Goal: Navigation & Orientation: Find specific page/section

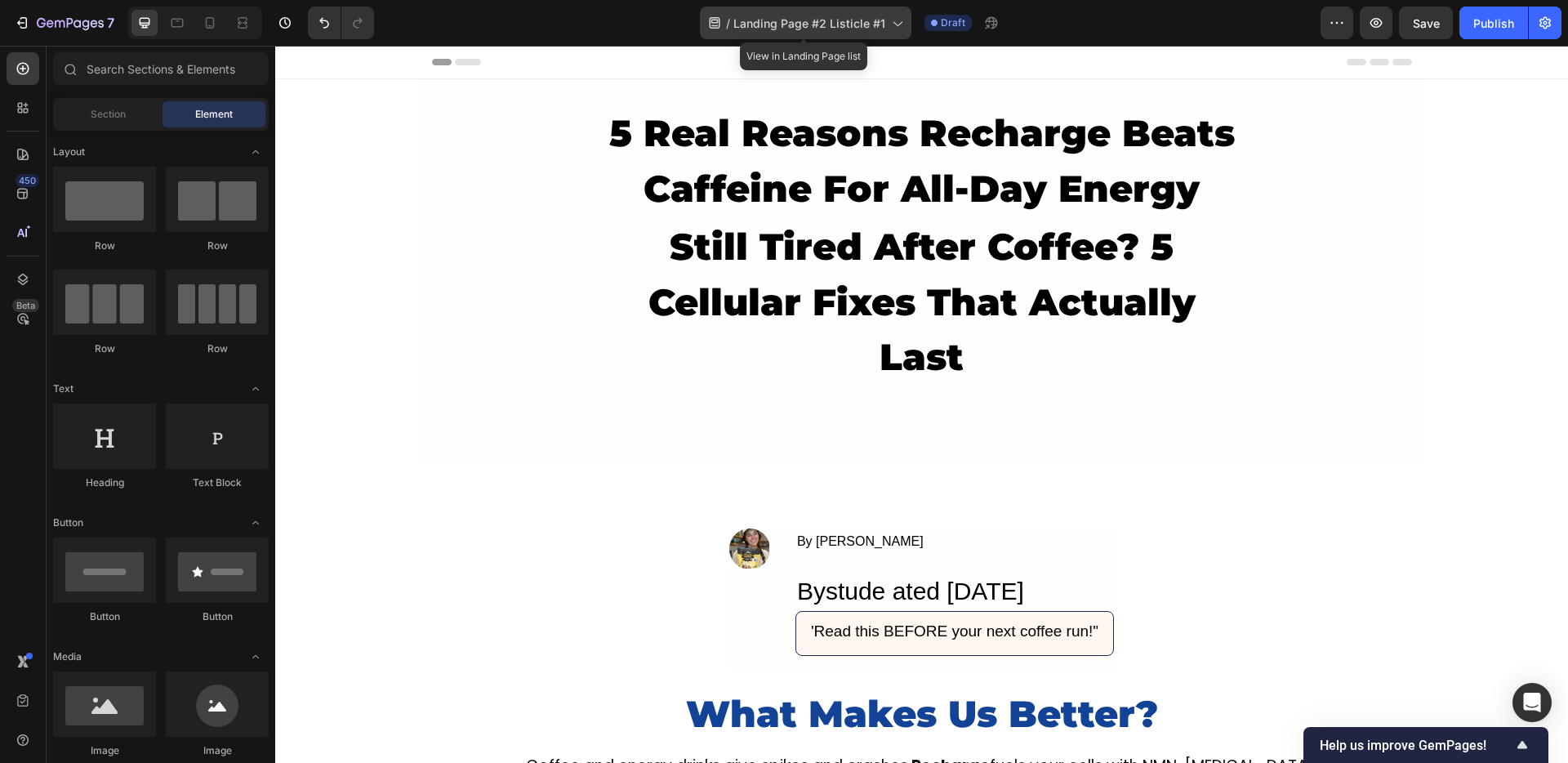
click at [874, 20] on span "Landing Page #2 Listicle #1" at bounding box center [809, 22] width 151 height 17
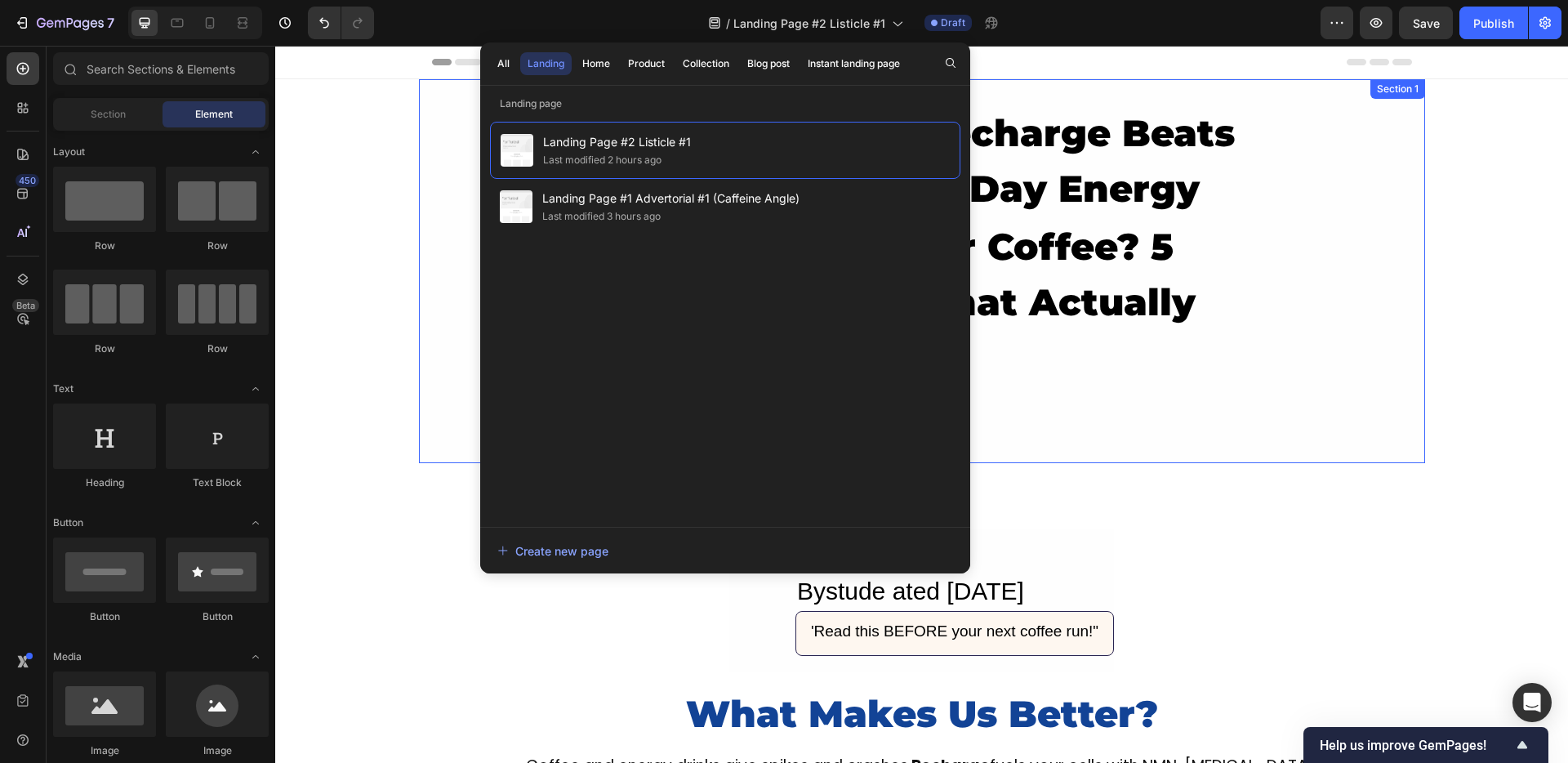
click at [445, 127] on div "5 Real Reasons Recharge Beats Caffeine For All-Day Energy Heading still tired a…" at bounding box center [921, 271] width 1006 height 335
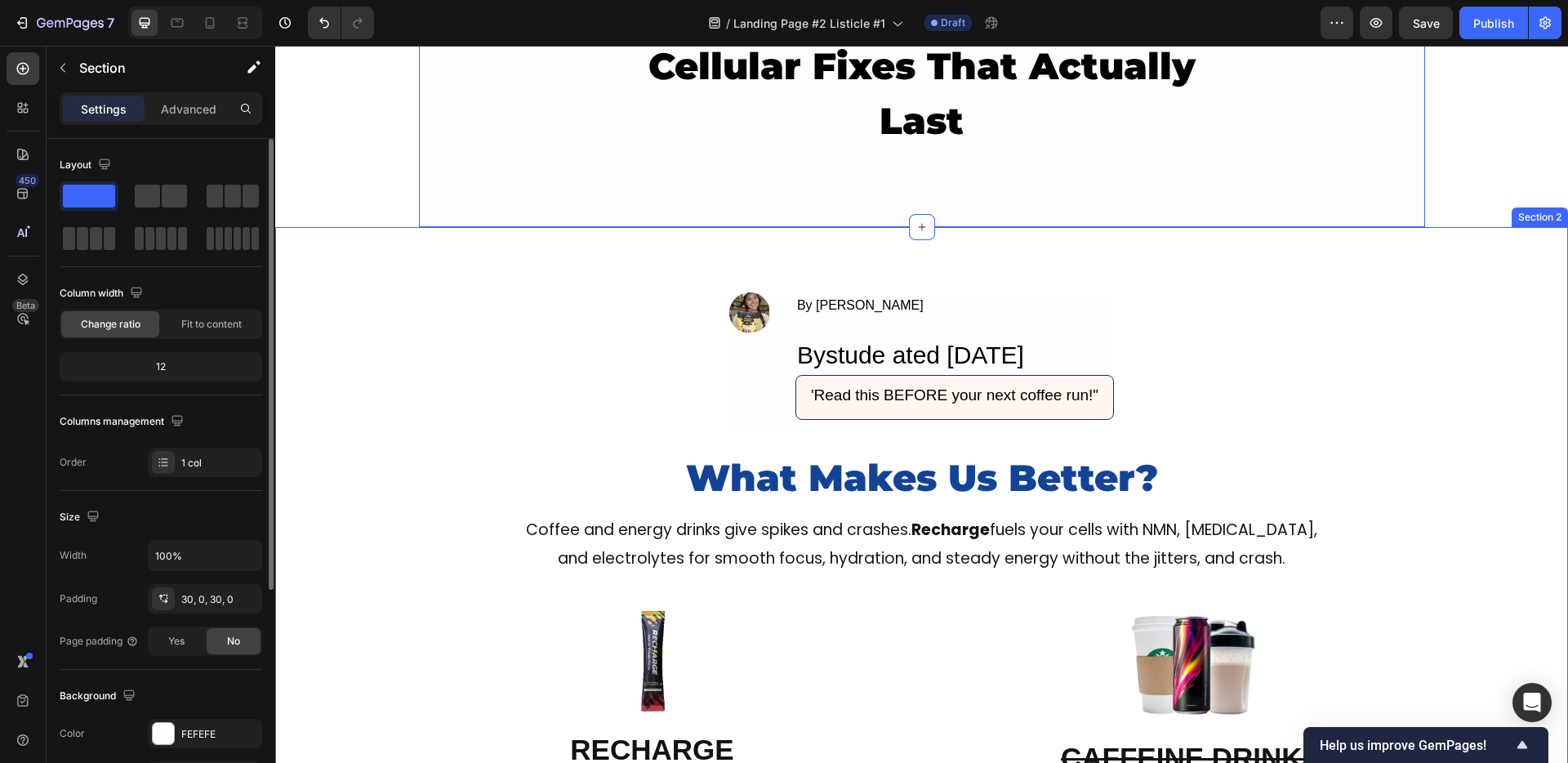
scroll to position [269, 0]
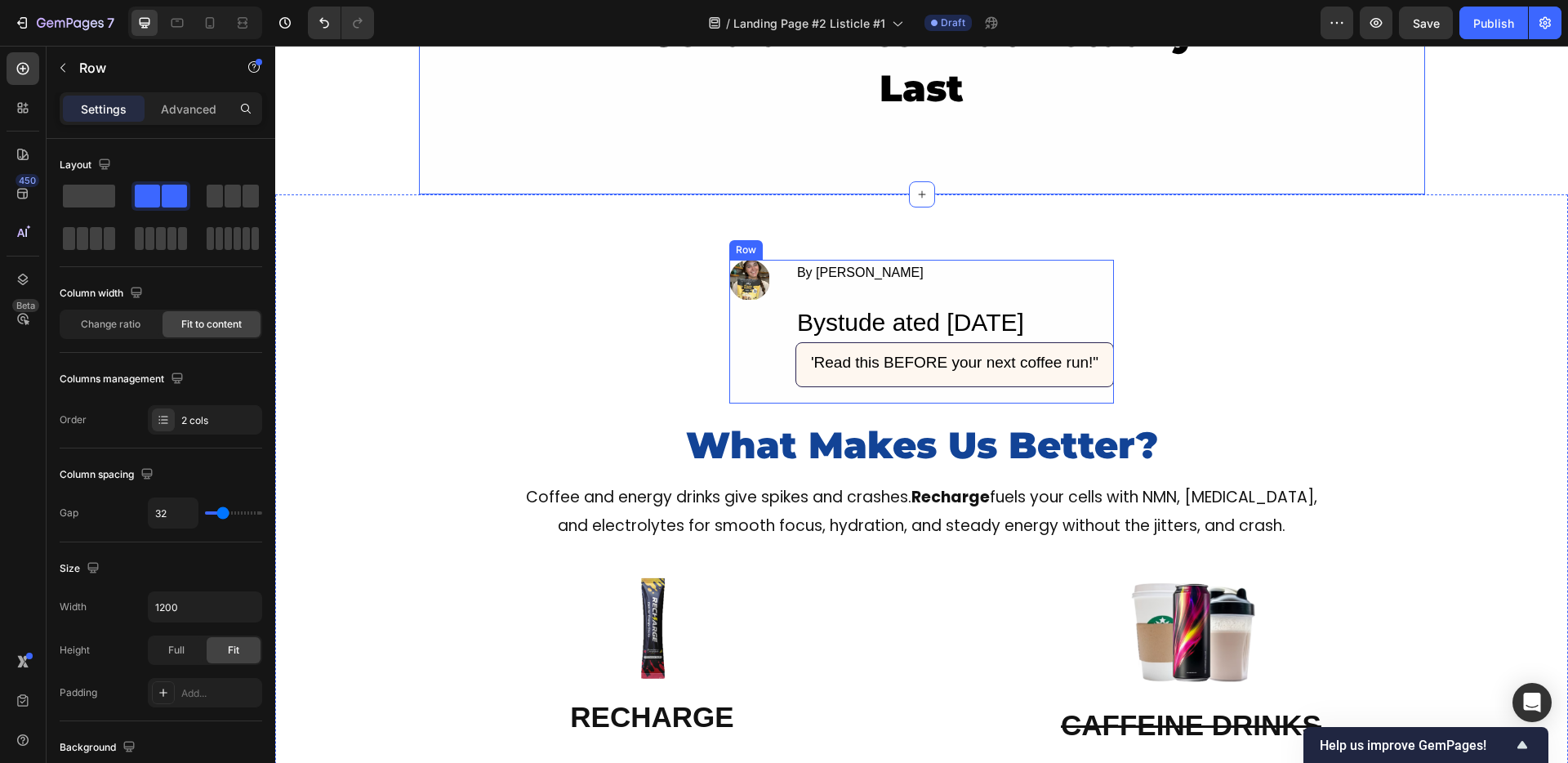
click at [755, 334] on div "Image" at bounding box center [749, 331] width 40 height 144
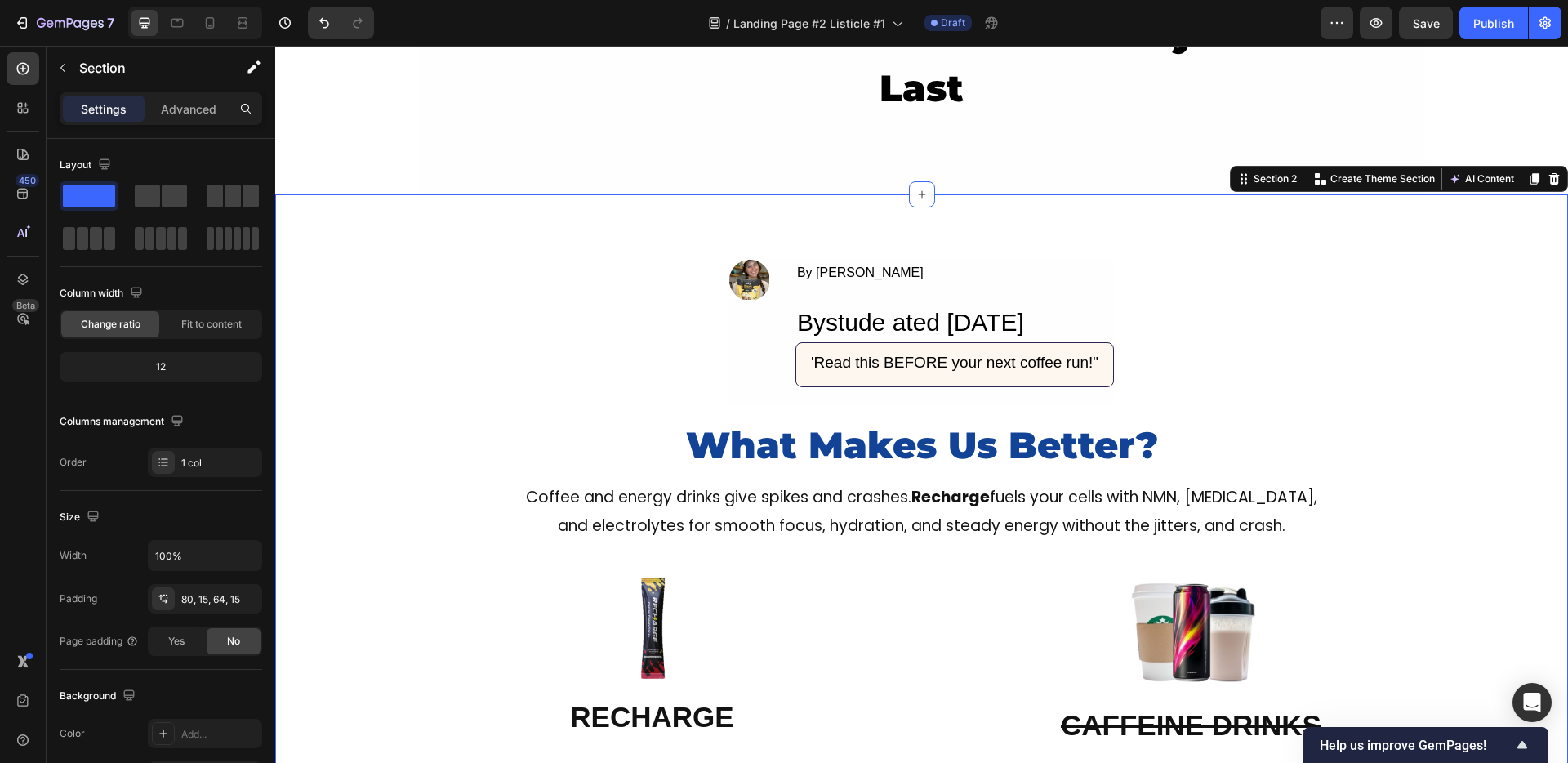
click at [588, 353] on div "Image By Jade M. Text Block Bystude ated Sep 25, 2025 Heading 'Read this BEFORE…" at bounding box center [921, 698] width 1268 height 877
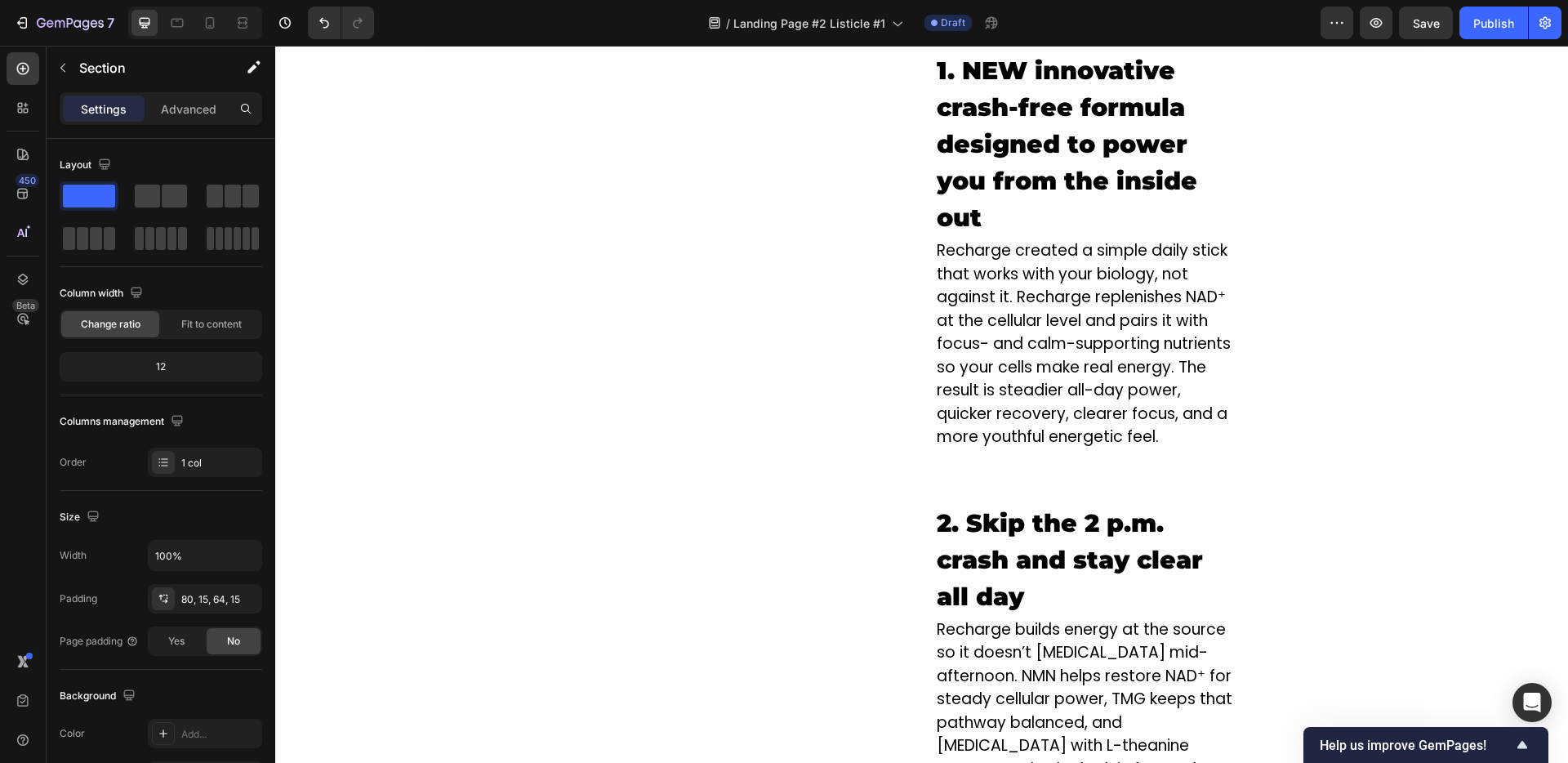
scroll to position [1393, 0]
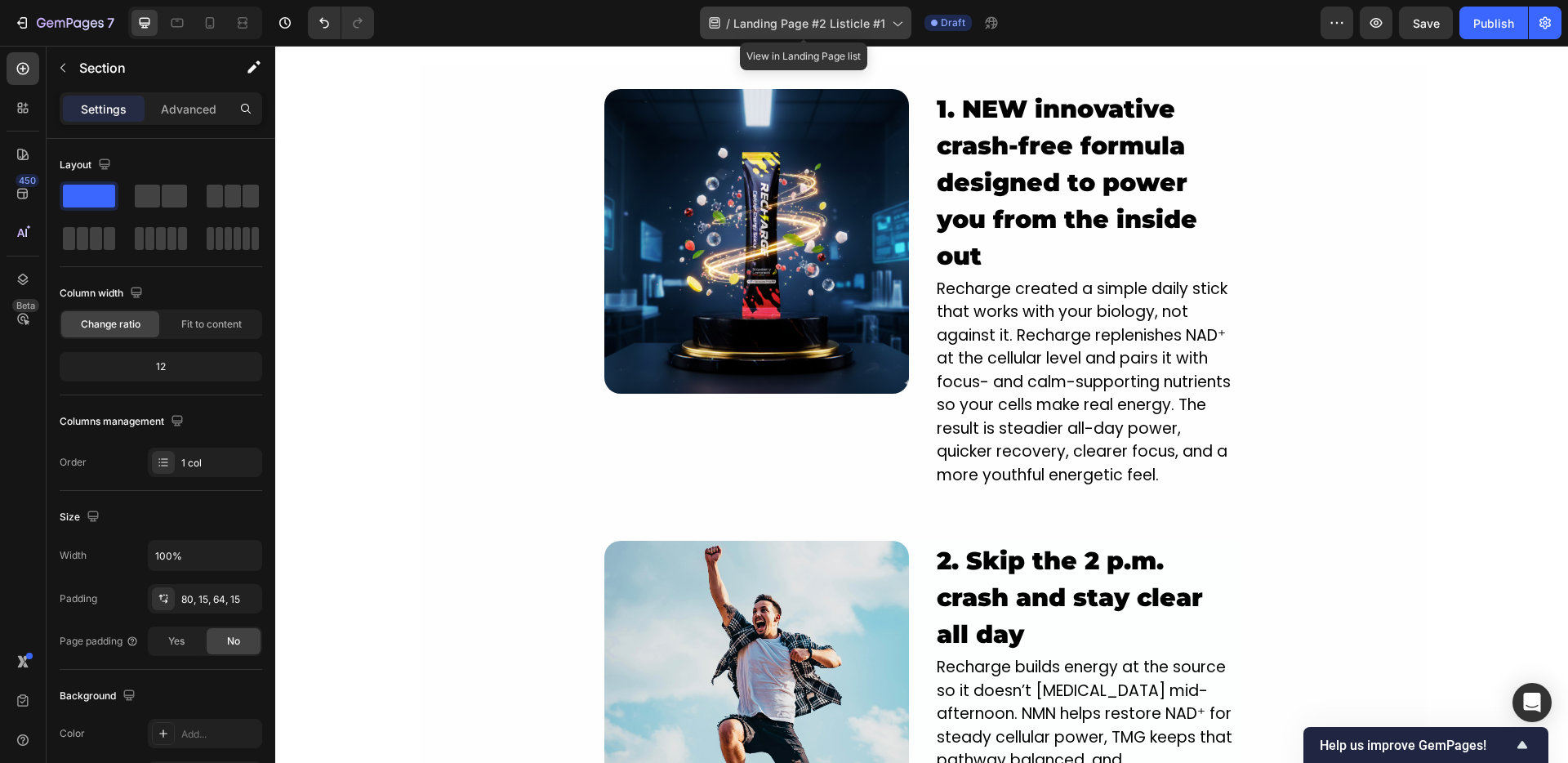
click at [788, 21] on span "Landing Page #2 Listicle #1" at bounding box center [809, 22] width 151 height 17
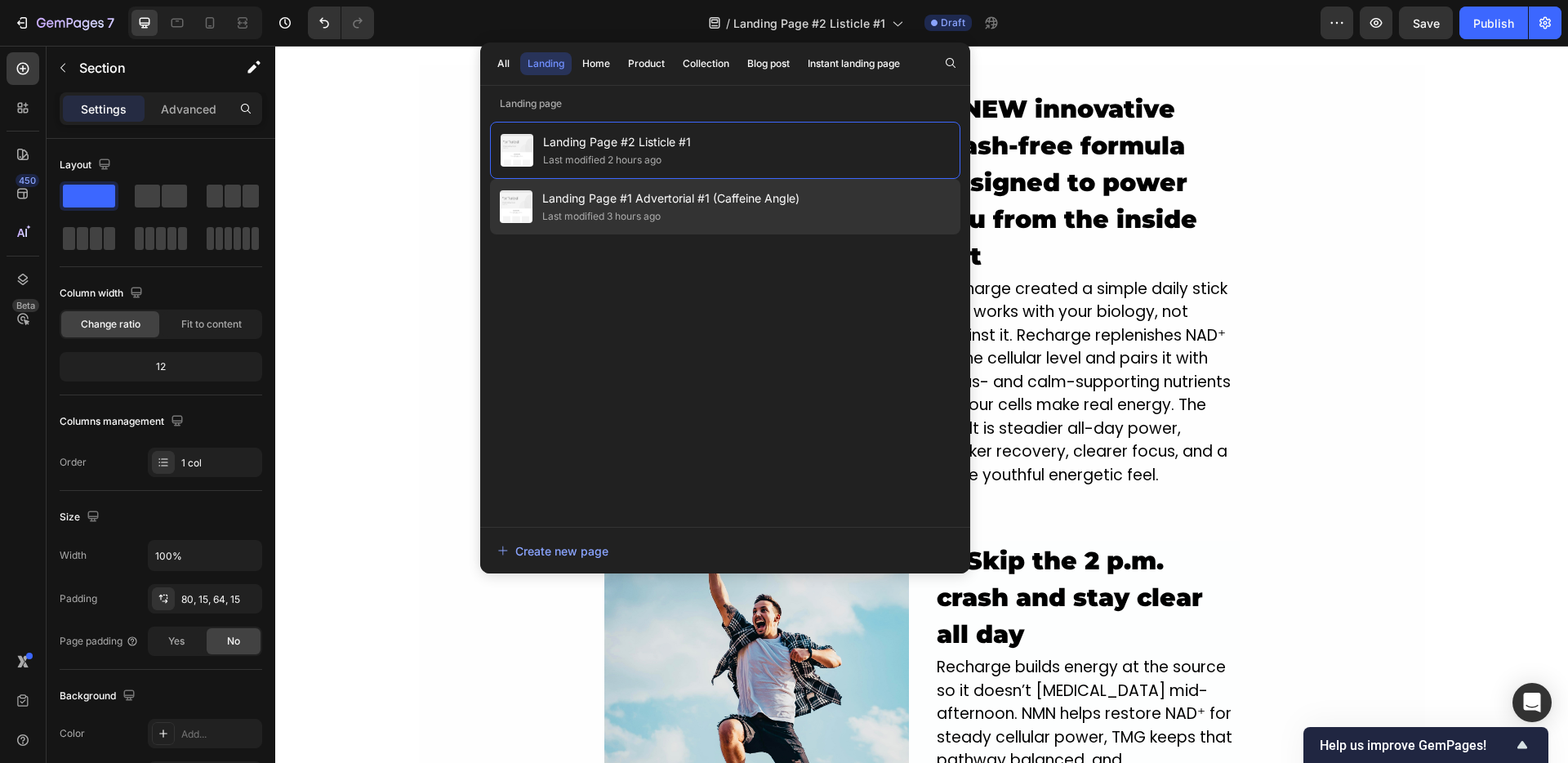
click at [595, 201] on span "Landing Page #1 Advertorial #1 (Caffeine Angle)" at bounding box center [671, 199] width 257 height 20
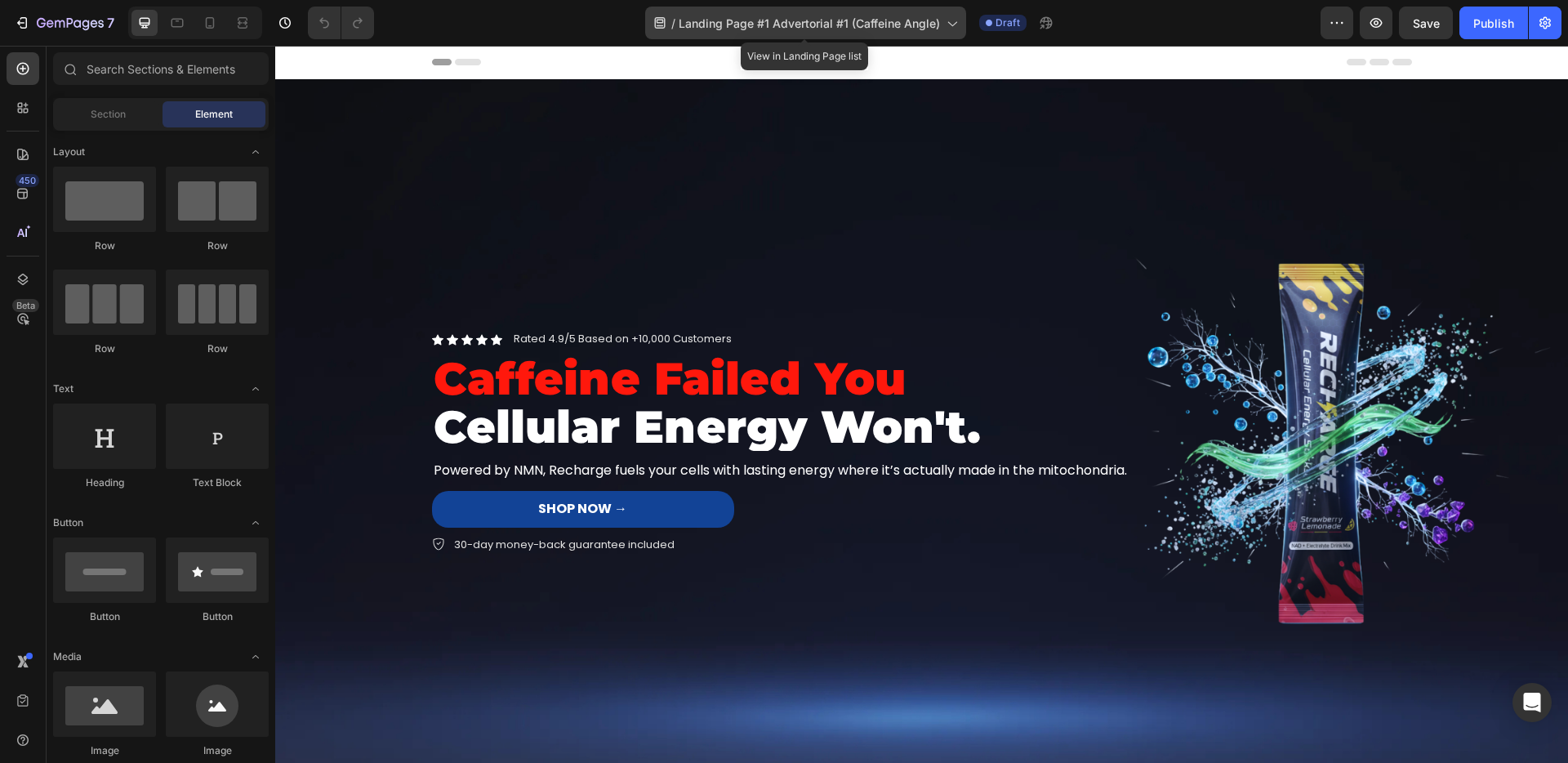
click at [760, 28] on span "Landing Page #1 Advertorial #1 (Caffeine Angle)" at bounding box center [809, 22] width 261 height 17
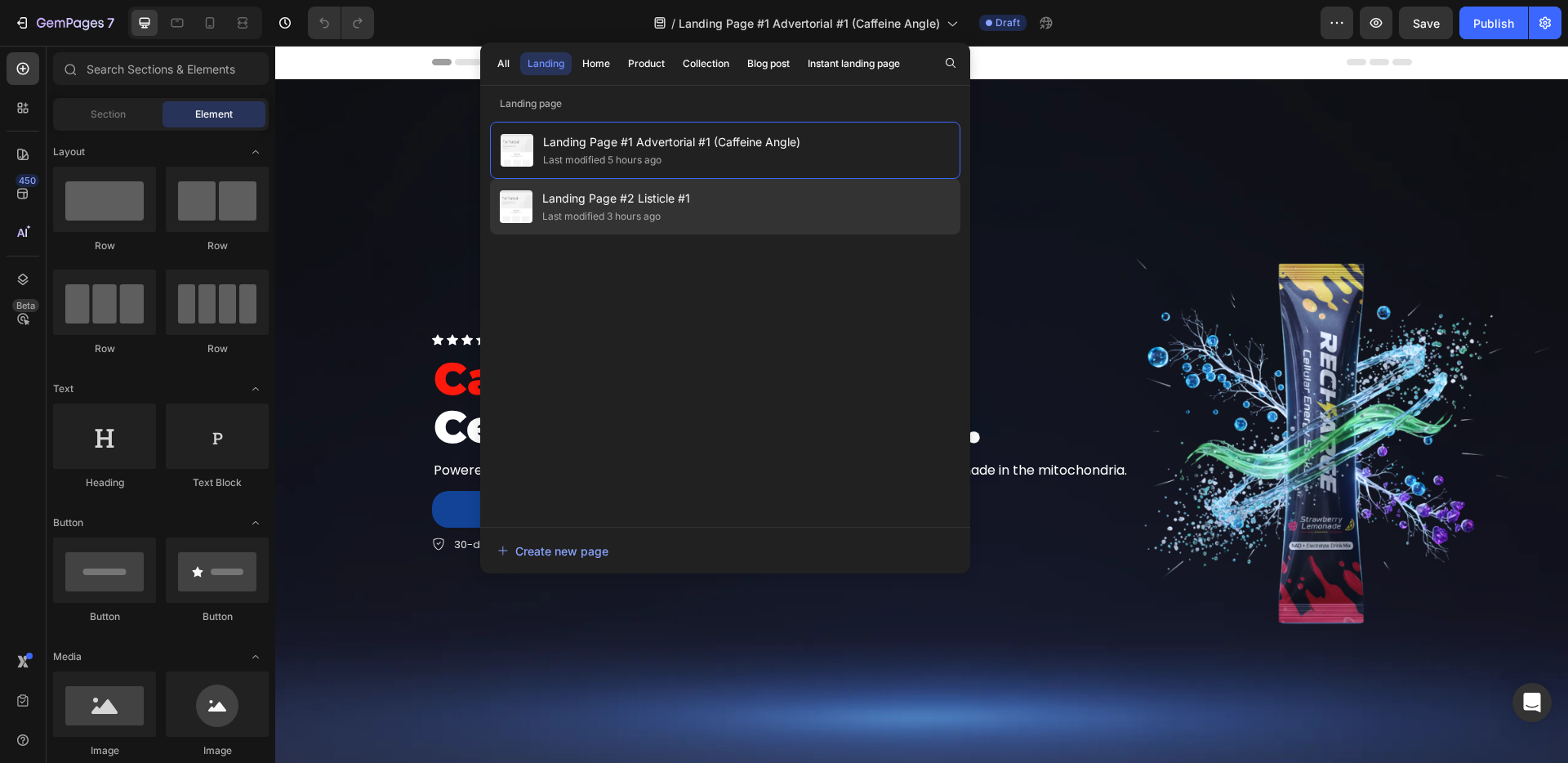
click at [611, 201] on span "Landing Page #2 Listicle #1" at bounding box center [617, 199] width 148 height 20
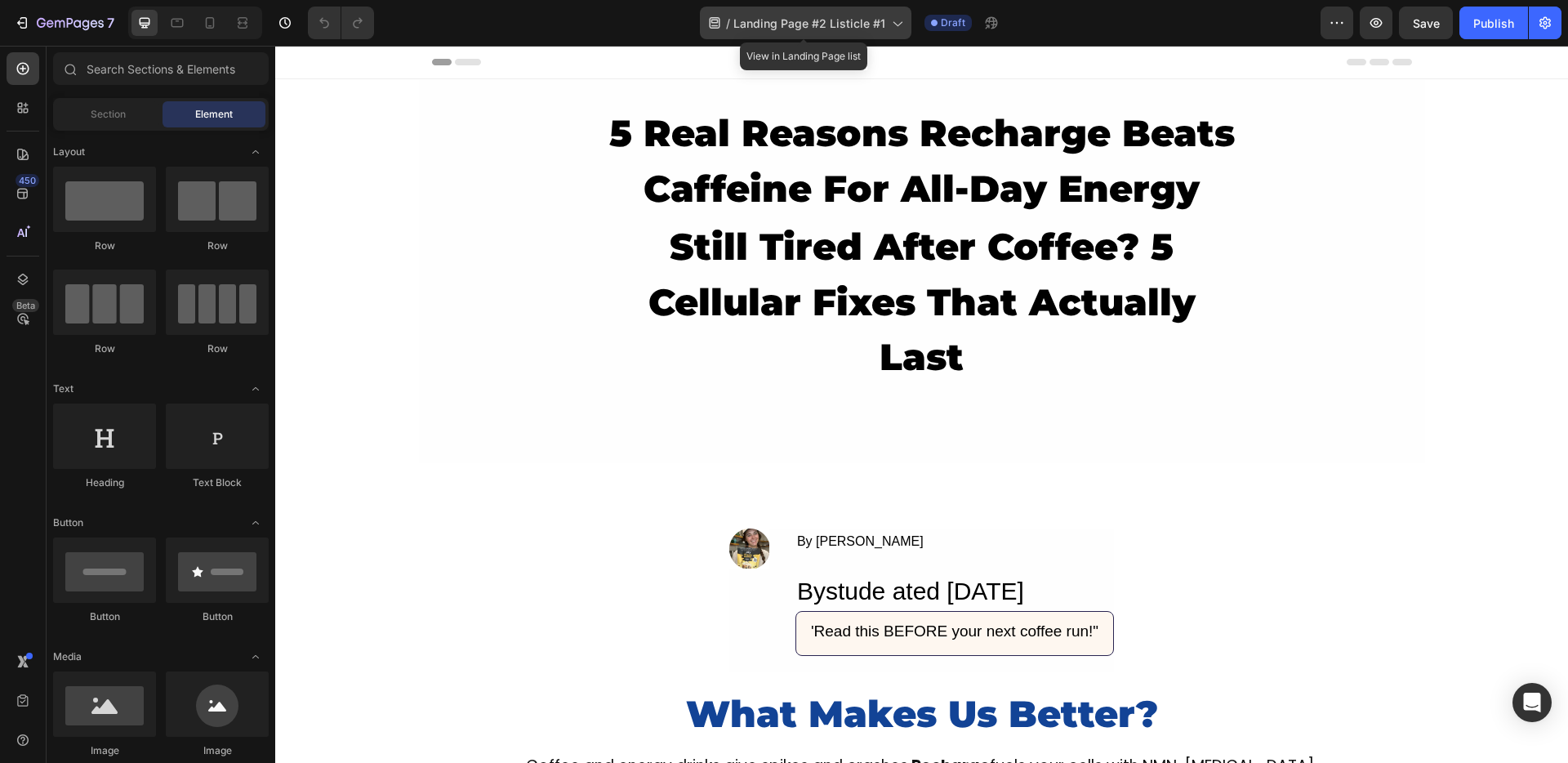
click at [839, 34] on div "/ Landing Page #2 Listicle #1" at bounding box center [805, 22] width 211 height 33
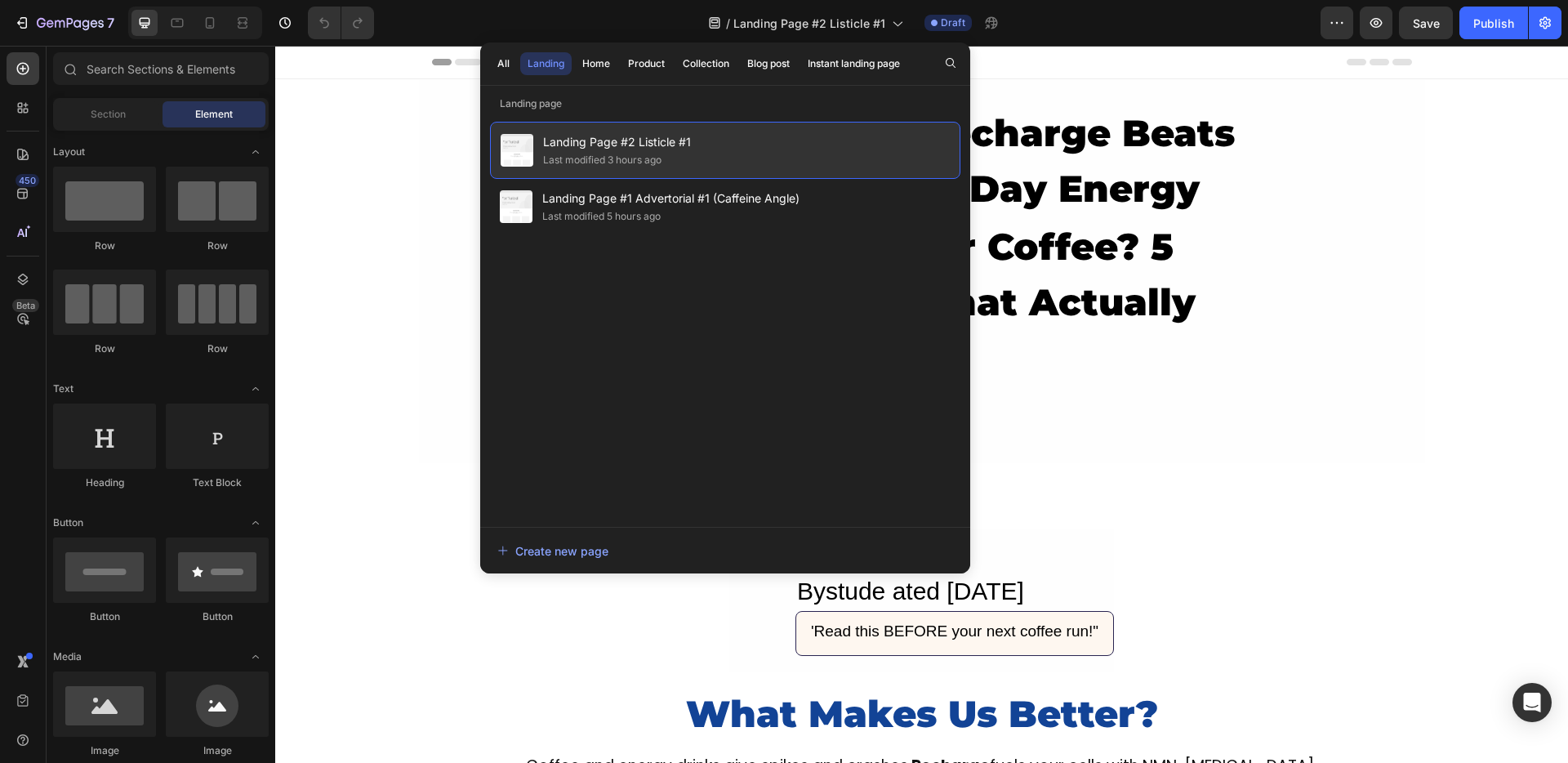
click at [595, 159] on div "Last modified 3 hours ago" at bounding box center [602, 160] width 118 height 16
